Goal: Use online tool/utility: Utilize a website feature to perform a specific function

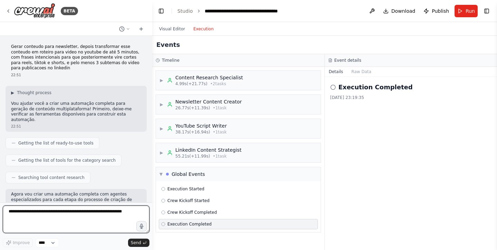
scroll to position [17988, 0]
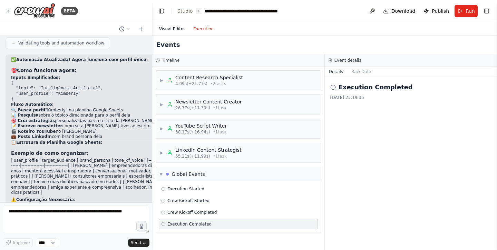
click at [172, 29] on button "Visual Editor" at bounding box center [172, 29] width 34 height 8
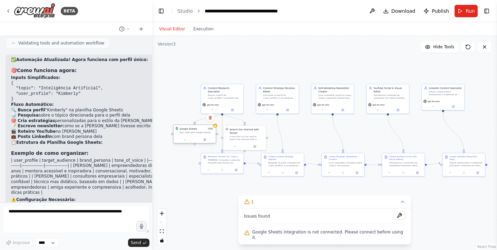
drag, startPoint x: 294, startPoint y: 134, endPoint x: 187, endPoint y: 136, distance: 106.3
click at [187, 136] on div "Google Sheets 1 of 3 Sync data with Google Sheets" at bounding box center [194, 130] width 42 height 11
click at [247, 135] on div "A tool that can be used to search the internet with a search_query. Supports di…" at bounding box center [248, 138] width 34 height 6
click at [188, 109] on div ".deletable-edge-delete-btn { width: 20px; height: 20px; border: 0px solid #ffff…" at bounding box center [324, 143] width 345 height 214
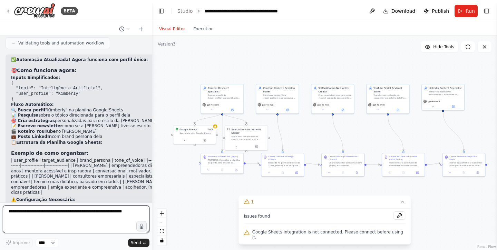
click at [74, 217] on textarea at bounding box center [76, 220] width 147 height 28
click at [204, 132] on div "Sync data with Google Sheets" at bounding box center [196, 132] width 34 height 3
click at [211, 117] on icon at bounding box center [210, 118] width 3 height 4
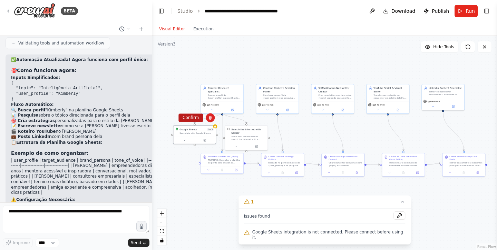
click at [194, 119] on button "Confirm" at bounding box center [190, 118] width 25 height 8
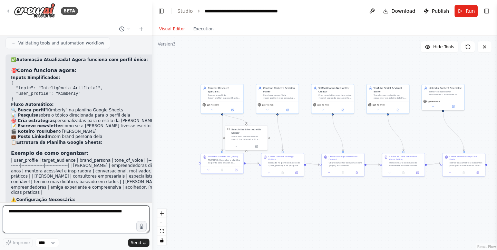
click at [99, 213] on textarea at bounding box center [76, 220] width 147 height 28
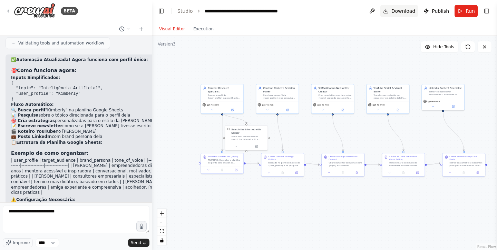
click at [414, 10] on span "Download" at bounding box center [403, 11] width 24 height 7
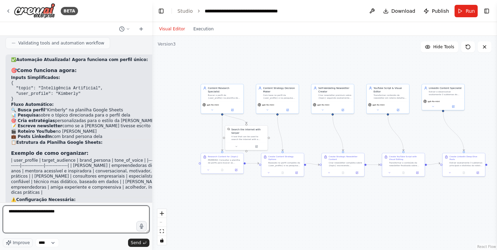
click at [76, 211] on textarea "**********" at bounding box center [76, 220] width 147 height 28
type textarea "**********"
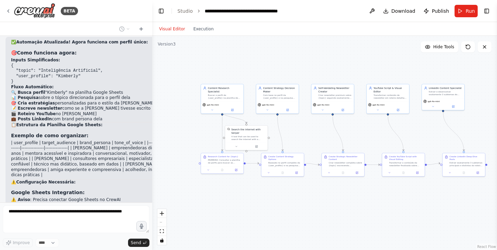
scroll to position [18028, 0]
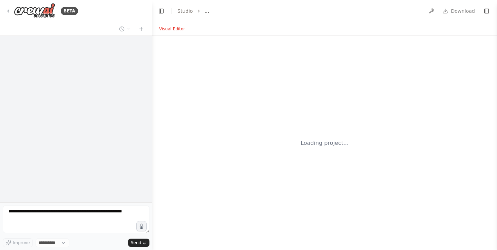
select select "****"
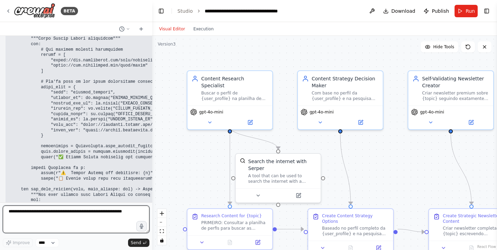
scroll to position [18631, 0]
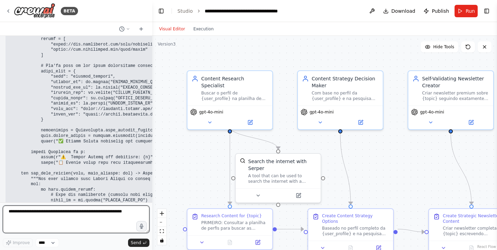
click at [50, 218] on textarea at bounding box center [76, 220] width 147 height 28
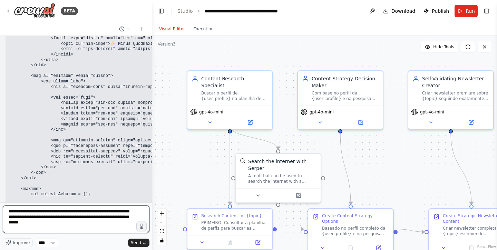
scroll to position [20114, 0]
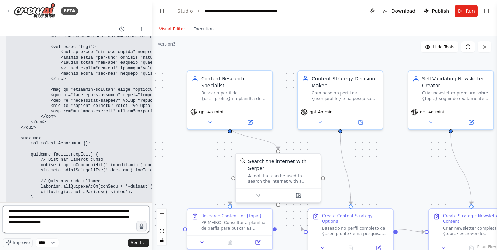
type textarea "**********"
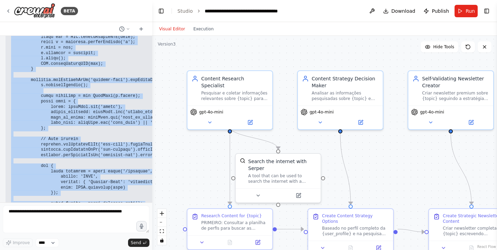
scroll to position [22566, 0]
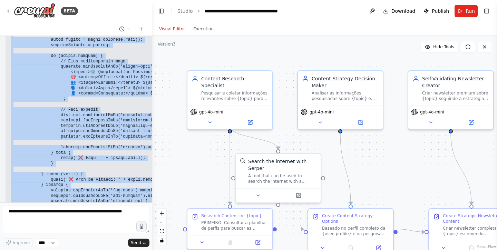
drag, startPoint x: 11, startPoint y: 108, endPoint x: 103, endPoint y: 185, distance: 120.3
click at [103, 185] on div "Gerar conteudo para newsletter, depois transformar esse conteudo em roteiro par…" at bounding box center [76, 119] width 152 height 167
copy div """" Loremip Dolorsi - Ametco Adipiscingel Seddoeius TempOR + InciDID + Utlabore…"
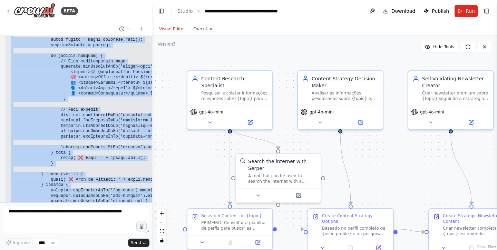
copy div """" Loremip Dolorsi - Ametco Adipiscingel Seddoeius TempOR + InciDID + Utlabore…"
